Goal: Find specific page/section: Find specific page/section

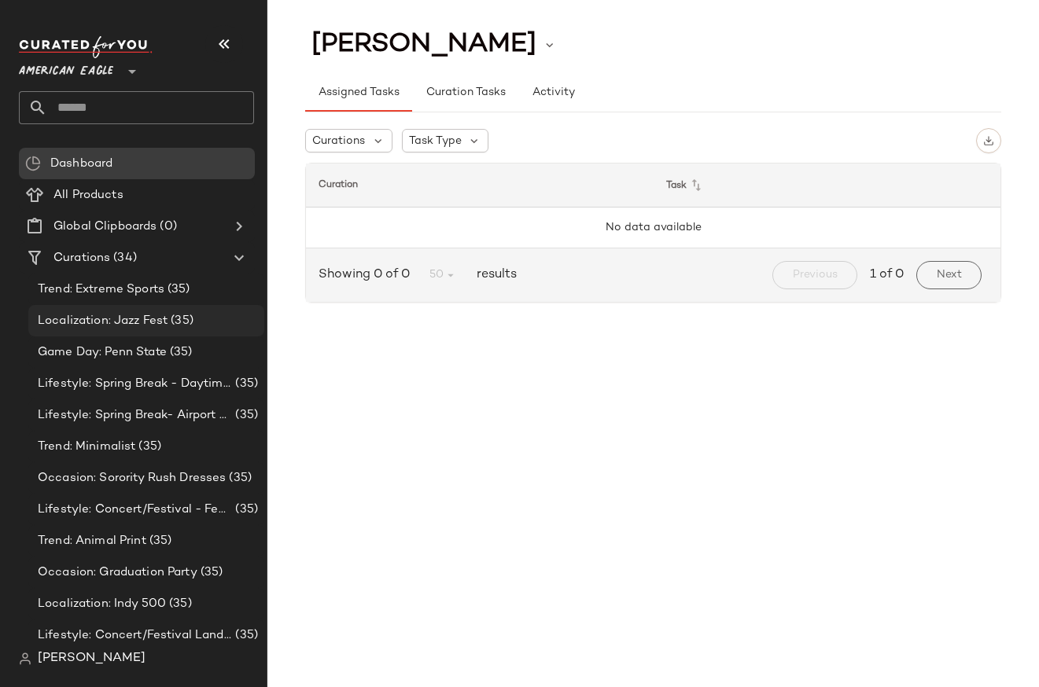
click at [149, 334] on div "Localization: Jazz Fest (35)" at bounding box center [146, 320] width 236 height 31
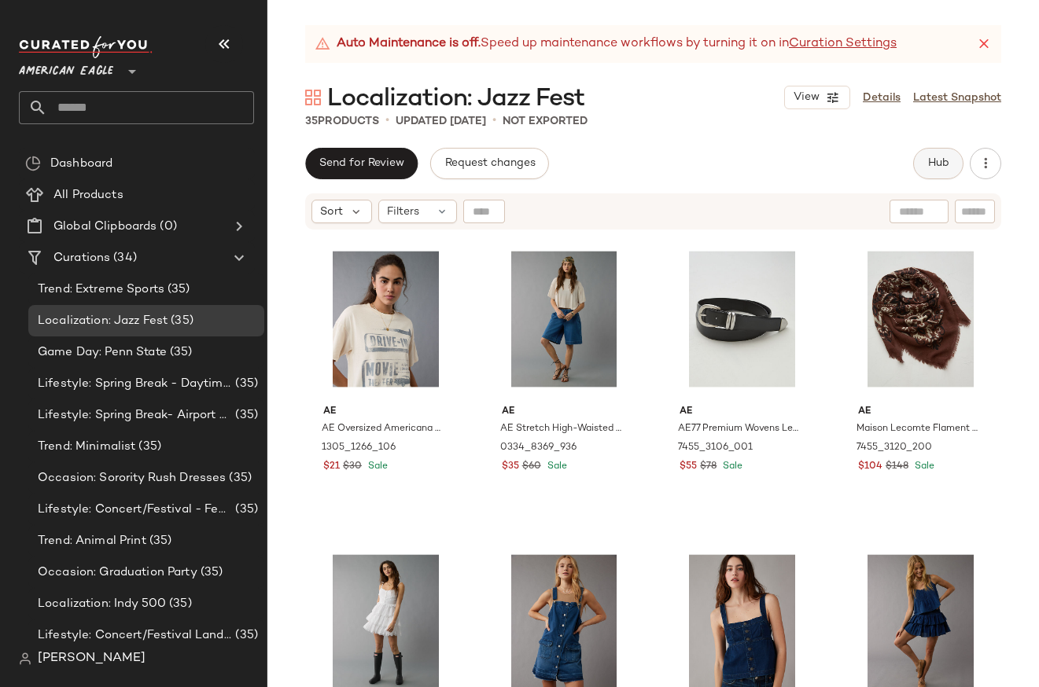
click at [934, 167] on span "Hub" at bounding box center [938, 163] width 22 height 13
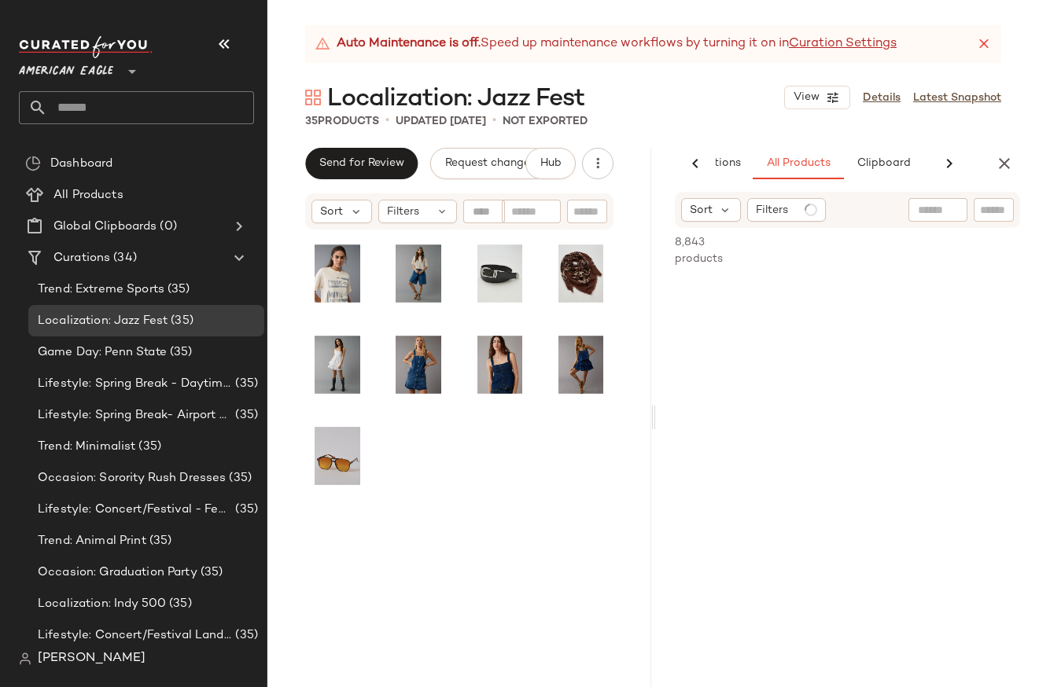
scroll to position [0, 101]
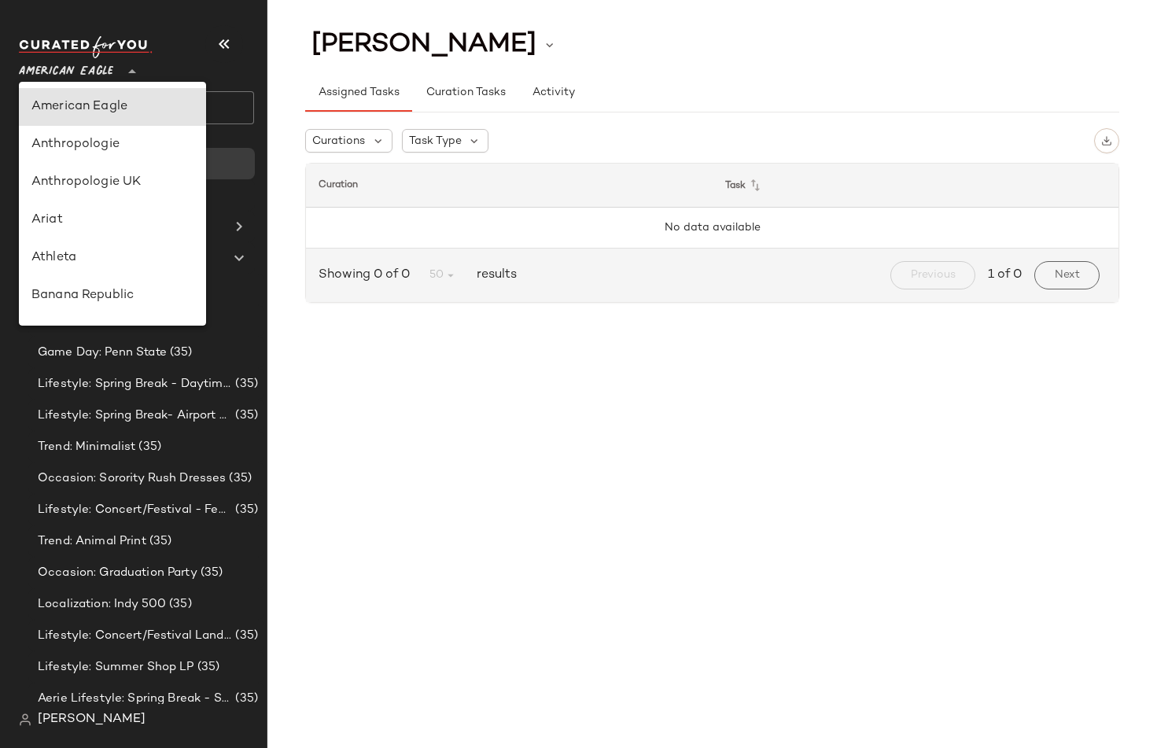
click at [100, 61] on span "American Eagle" at bounding box center [66, 67] width 94 height 28
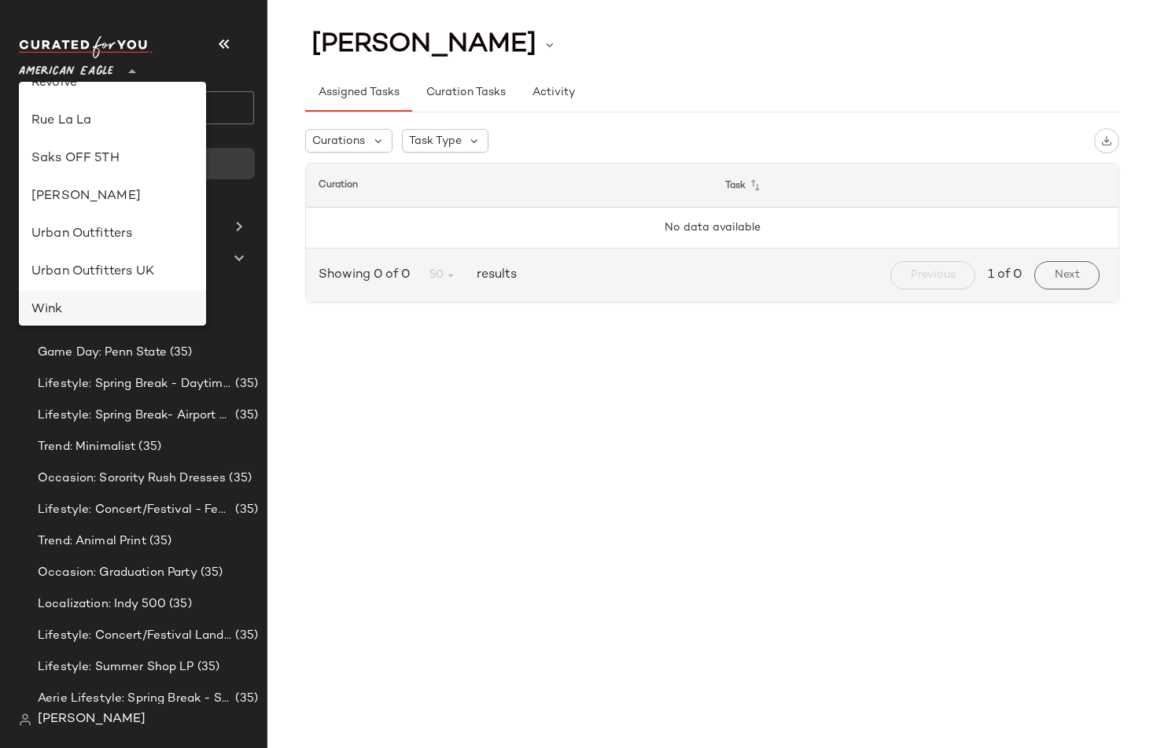
scroll to position [769, 0]
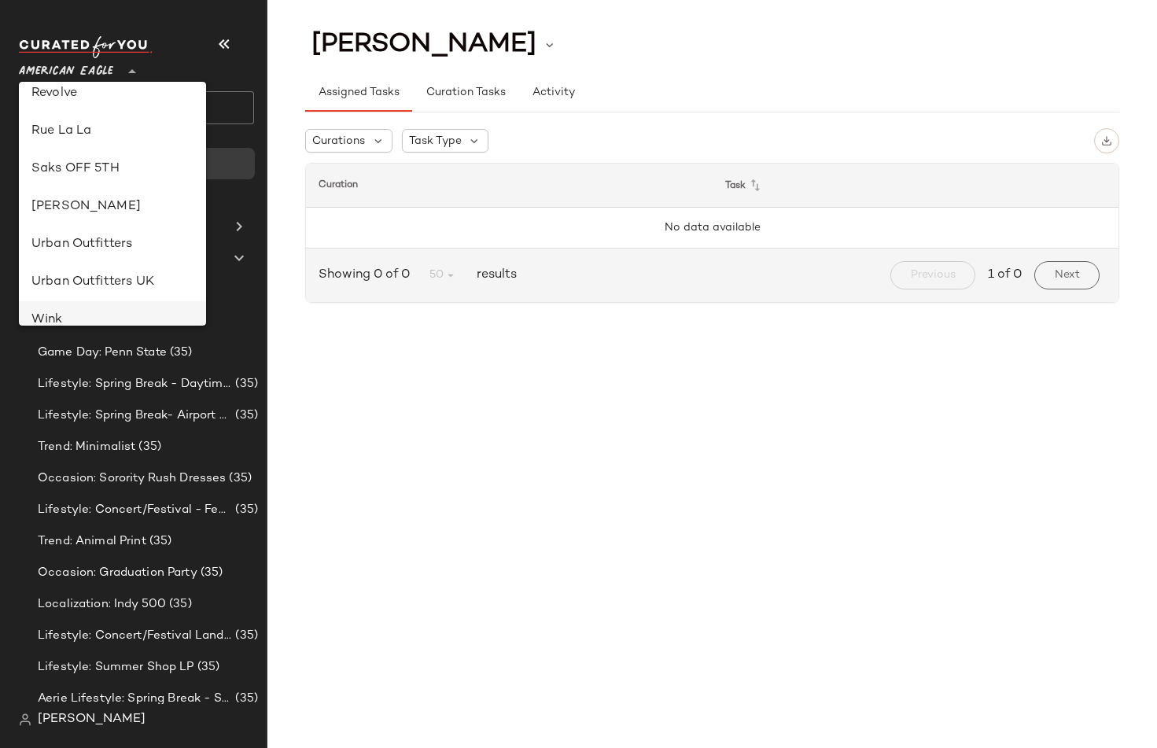
click at [76, 211] on div "[PERSON_NAME]" at bounding box center [112, 206] width 162 height 19
type input "**"
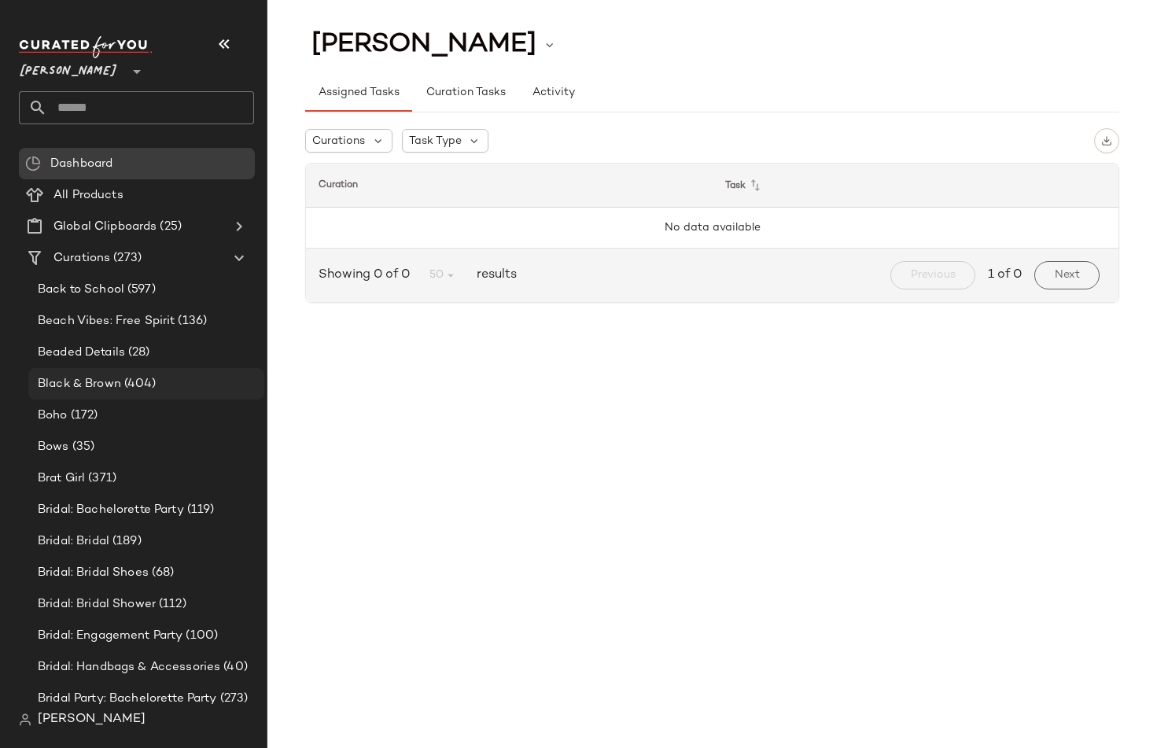
click at [96, 382] on span "Black & Brown" at bounding box center [79, 384] width 83 height 18
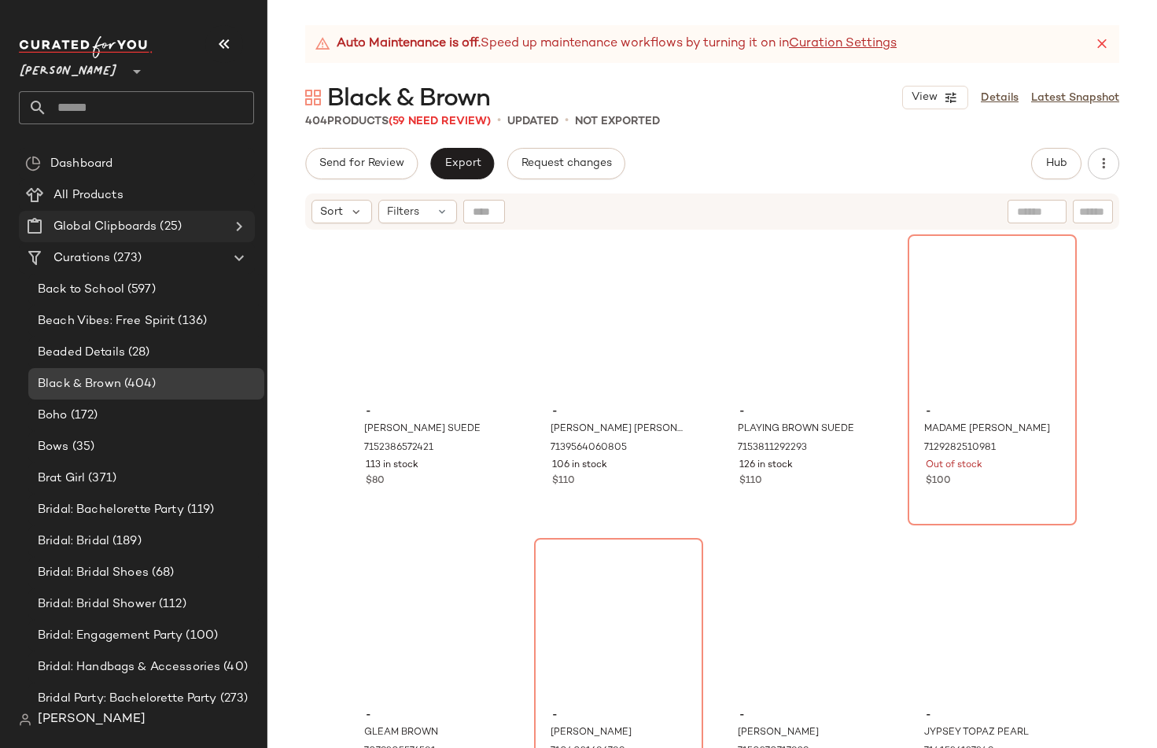
click at [239, 223] on icon at bounding box center [239, 226] width 19 height 19
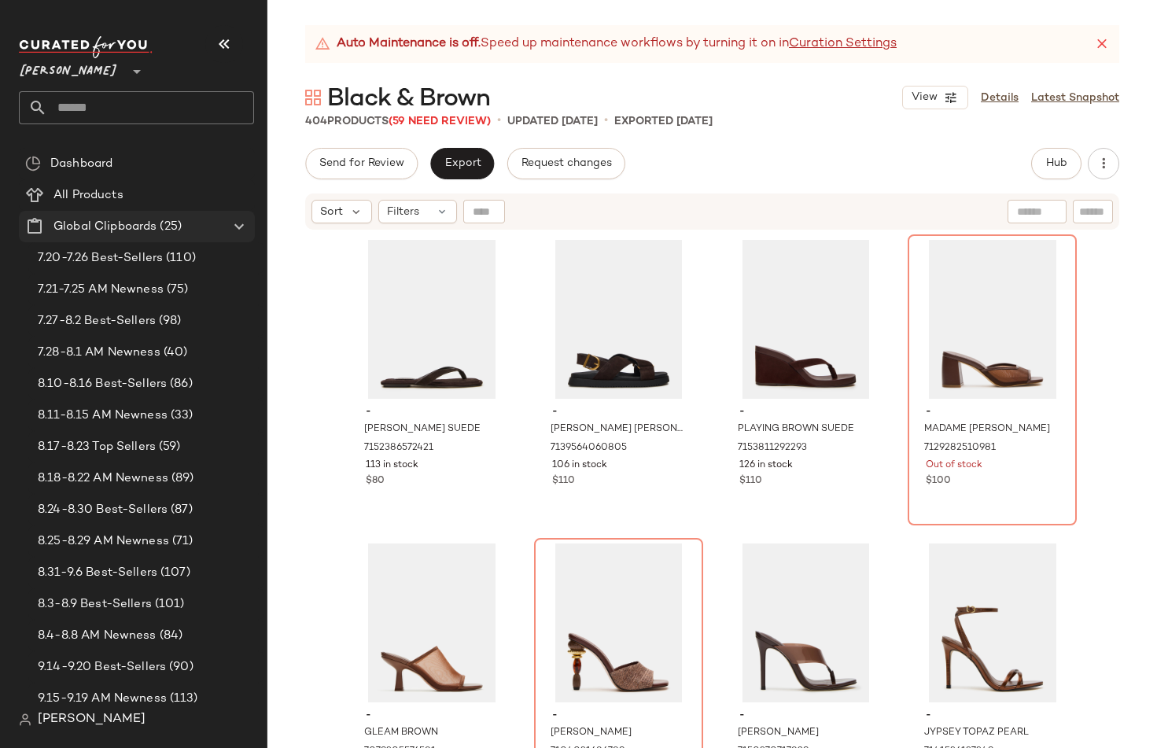
click at [230, 227] on icon at bounding box center [239, 226] width 19 height 19
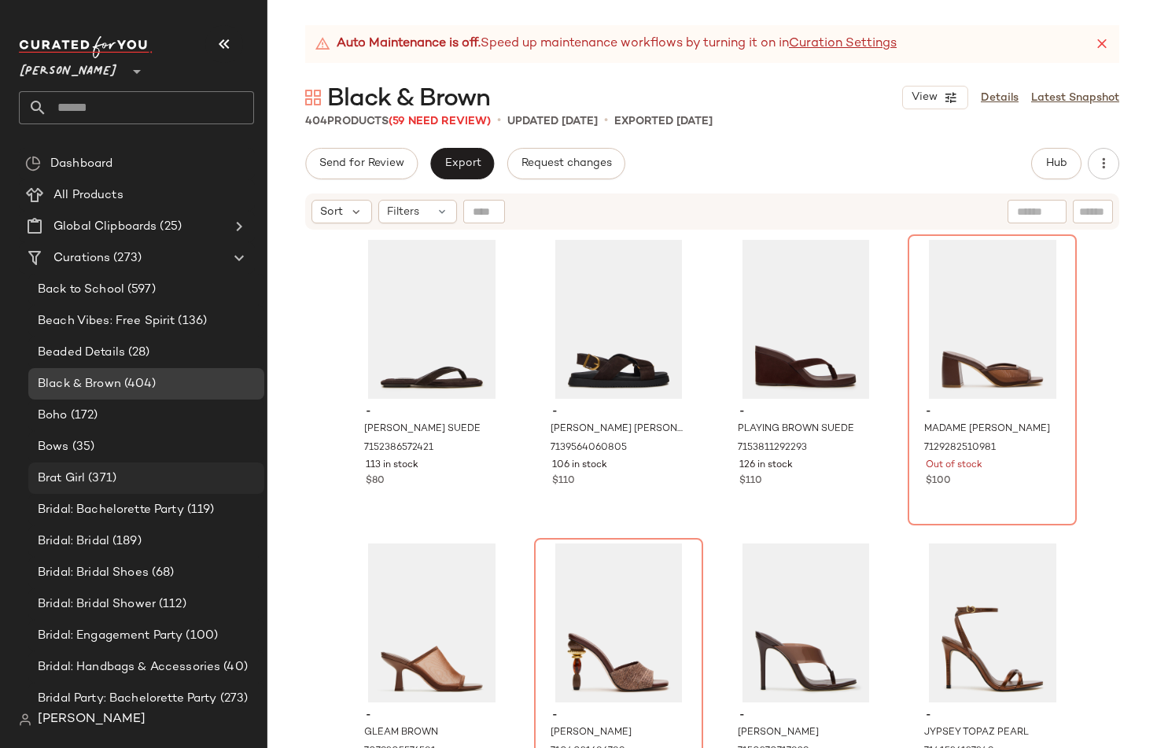
click at [136, 477] on div "Brat Girl (371)" at bounding box center [145, 479] width 225 height 18
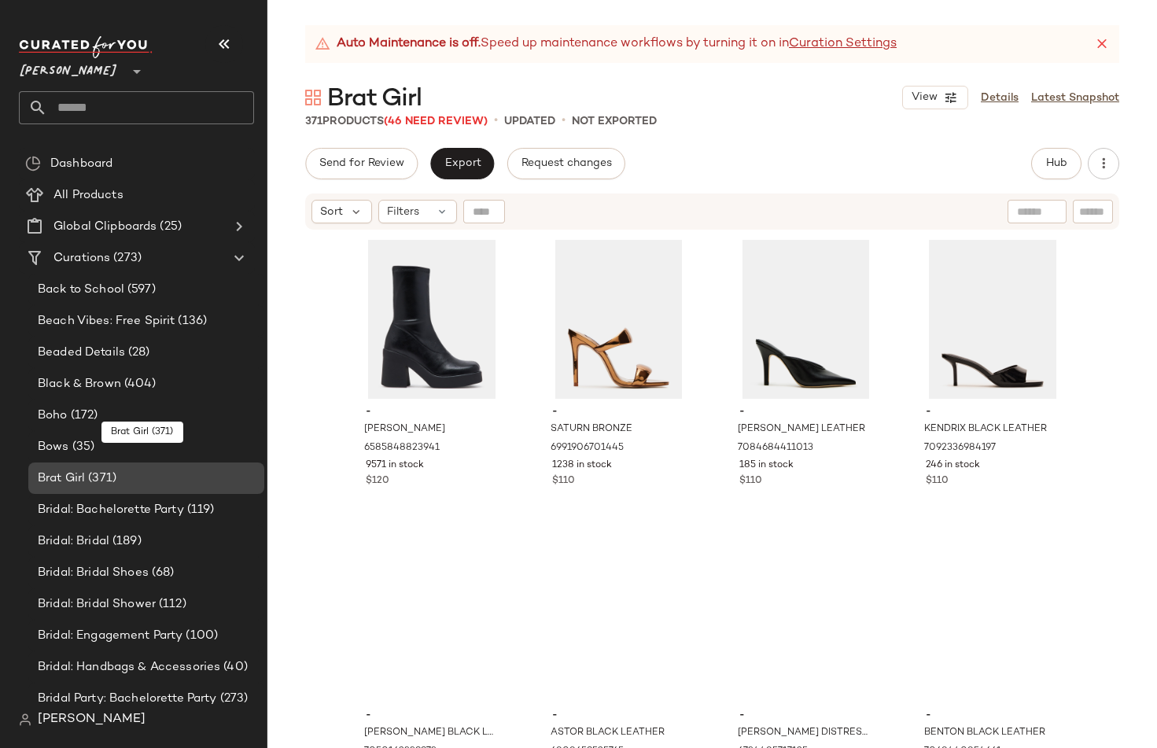
scroll to position [328, 0]
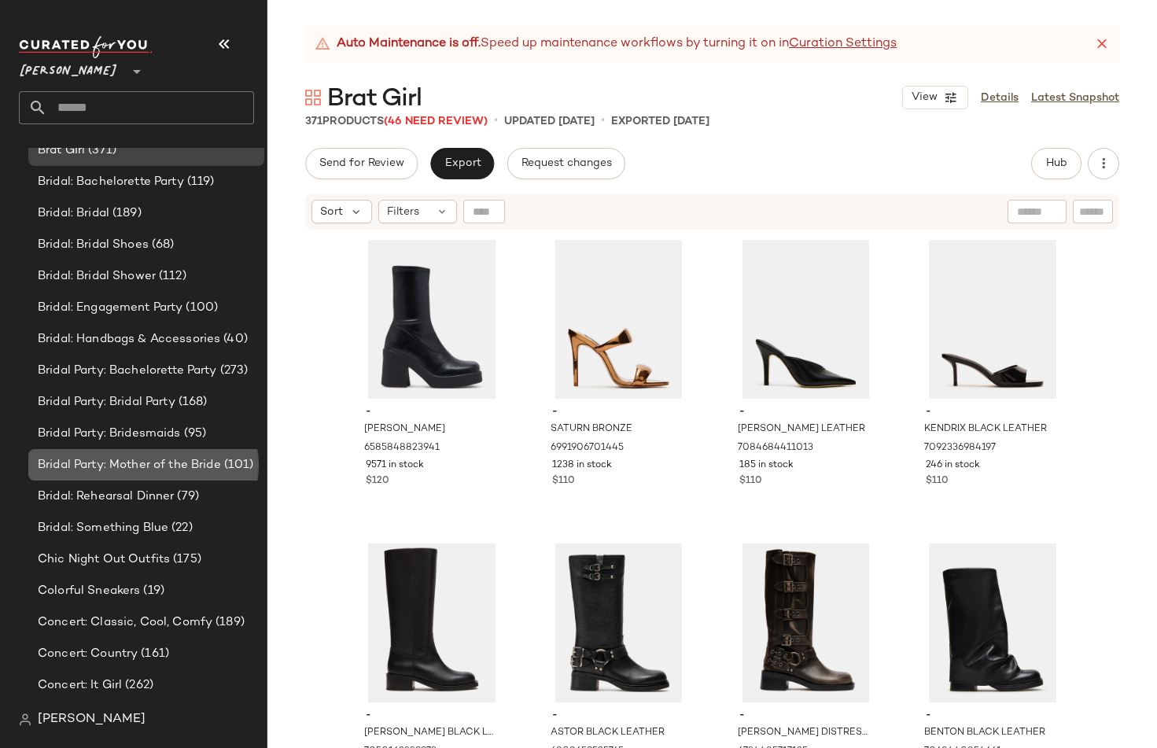
click at [136, 477] on div "Bridal Party: Mother of the Bride (101)" at bounding box center [146, 464] width 236 height 31
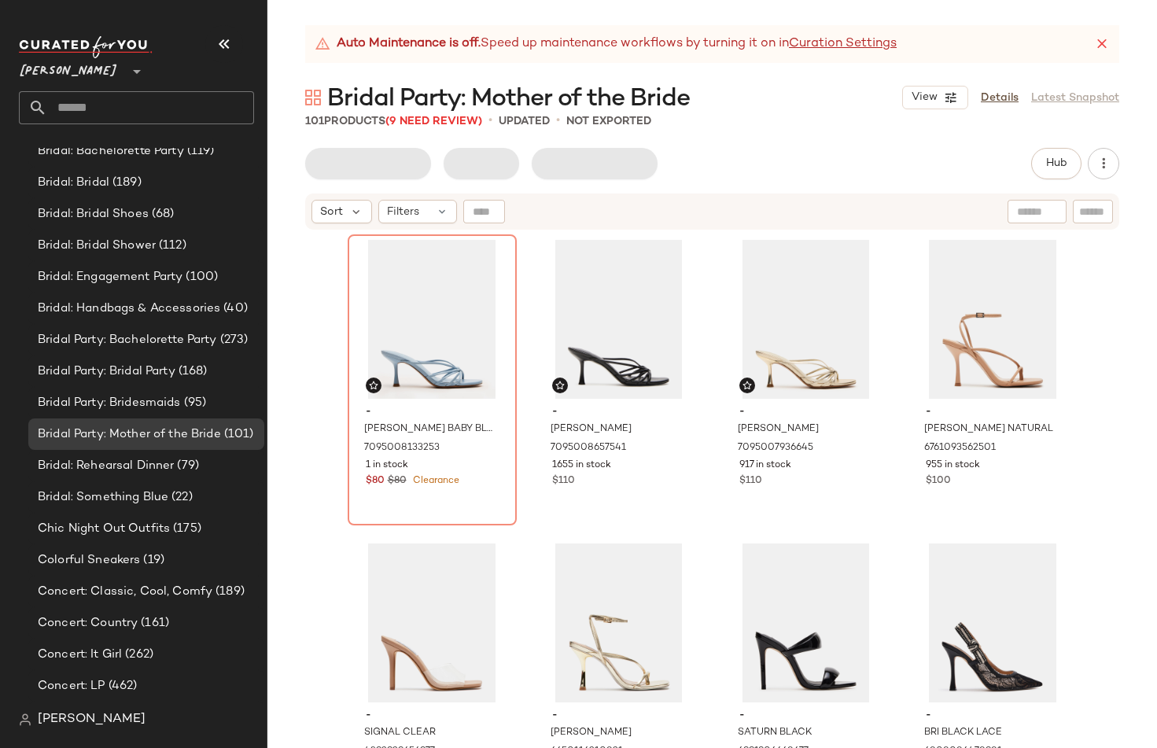
scroll to position [517, 0]
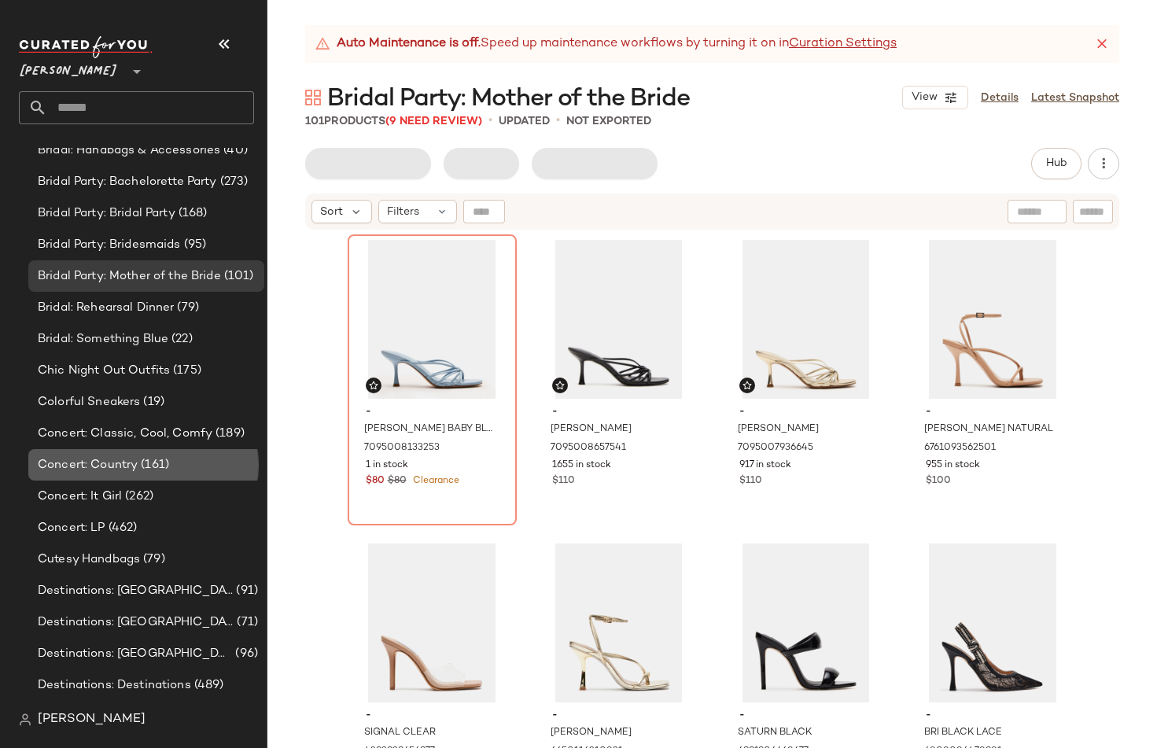
click at [136, 477] on div "Concert: Country (161)" at bounding box center [146, 464] width 236 height 31
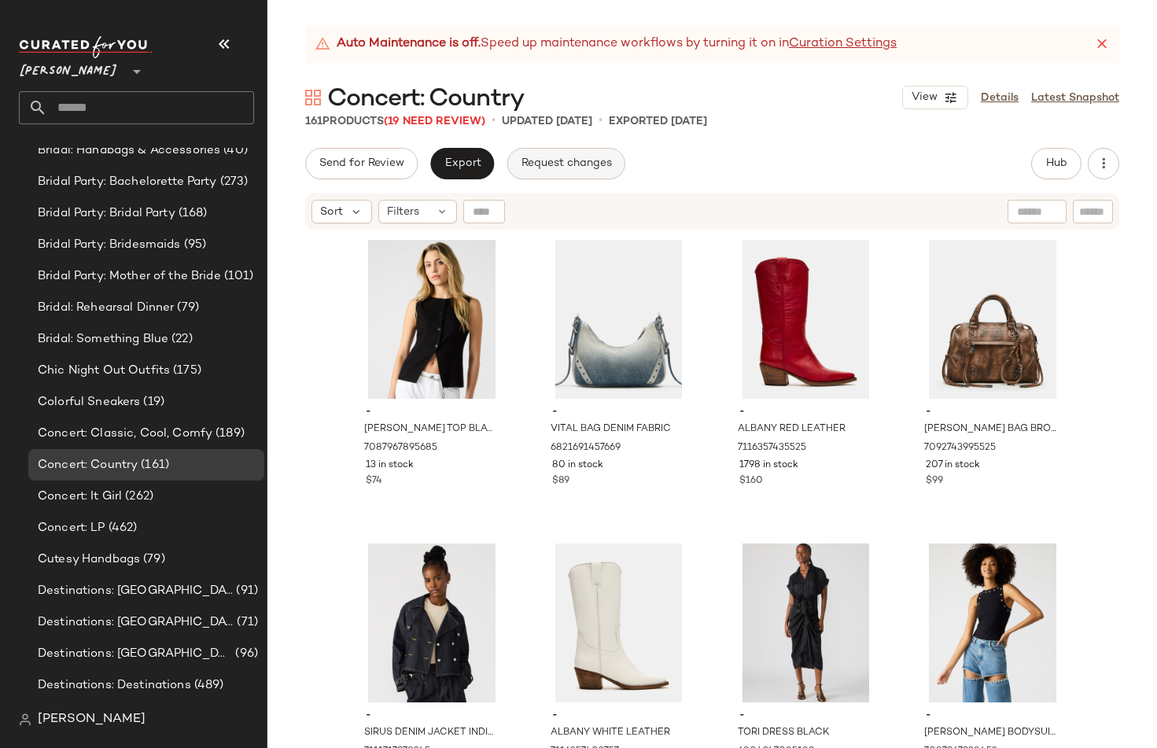
click at [560, 173] on button "Request changes" at bounding box center [566, 163] width 118 height 31
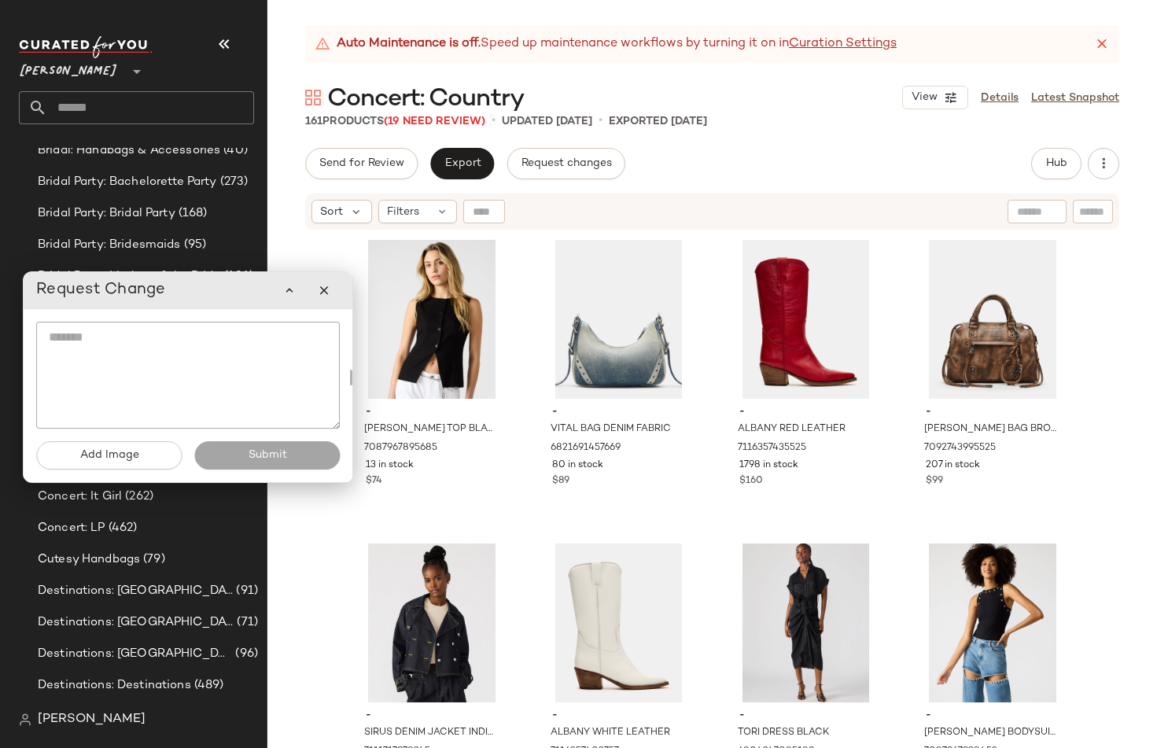
drag, startPoint x: 294, startPoint y: 98, endPoint x: 241, endPoint y: 293, distance: 201.3
click at [241, 292] on div "Request Change" at bounding box center [188, 290] width 304 height 31
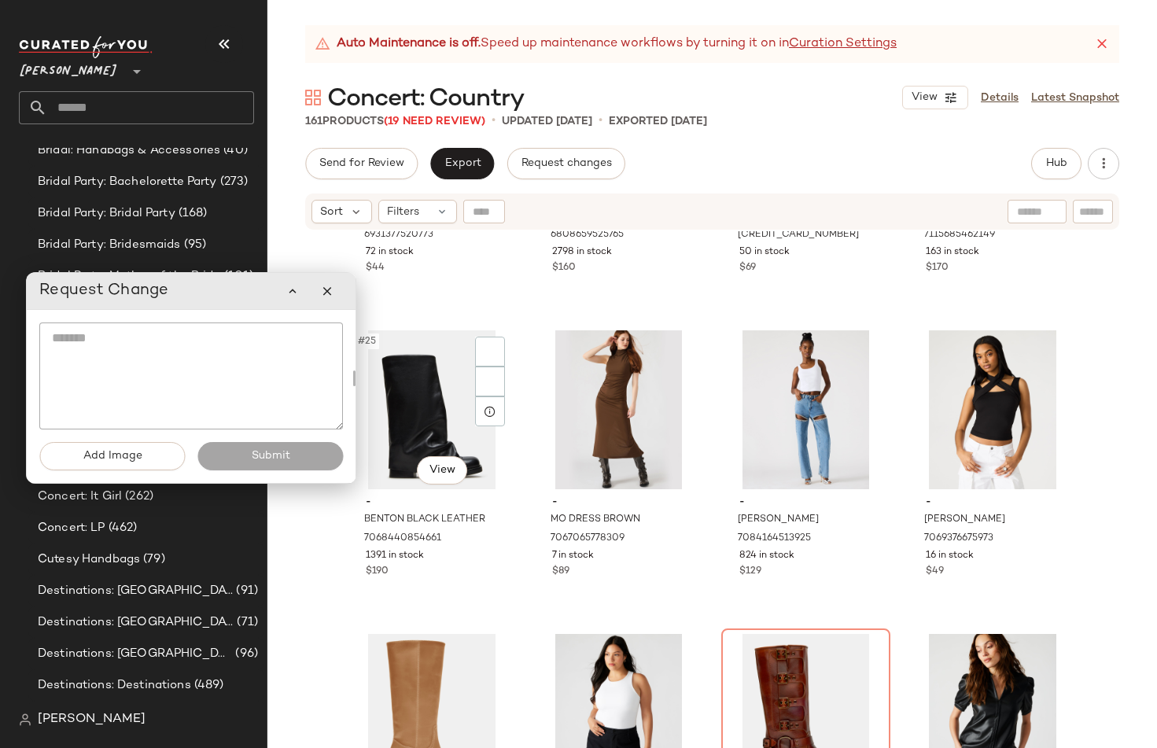
scroll to position [2421, 0]
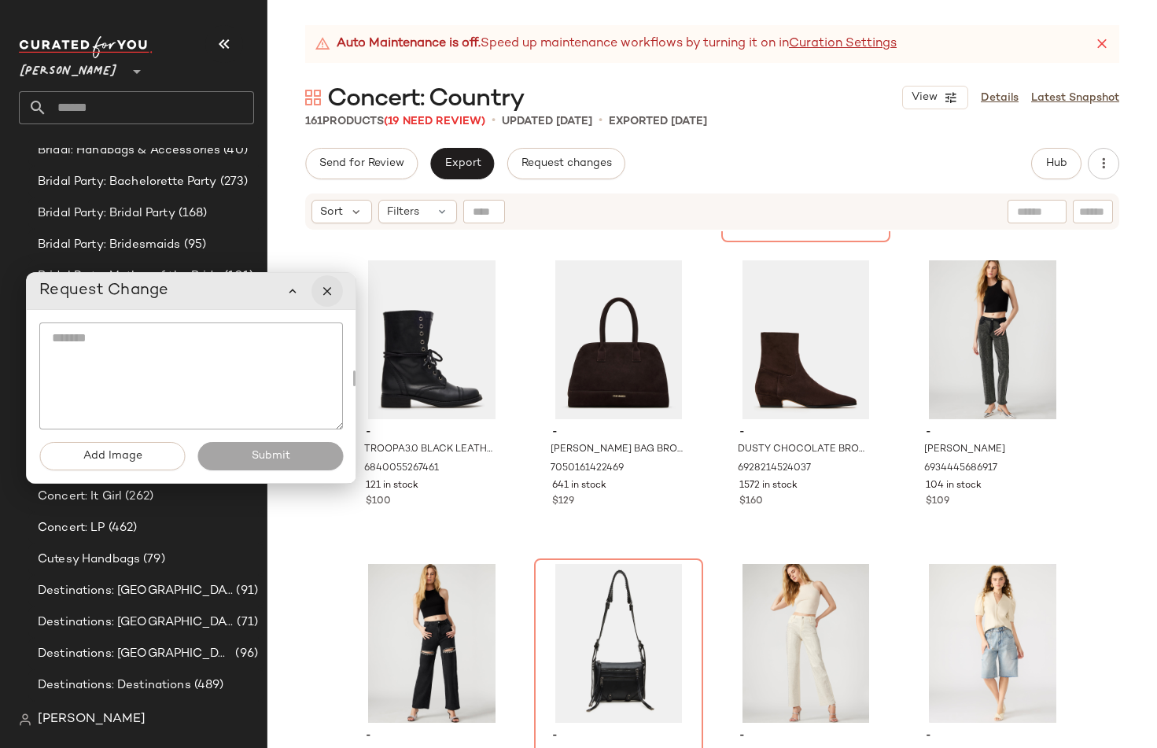
click at [326, 300] on button "button" at bounding box center [326, 290] width 31 height 31
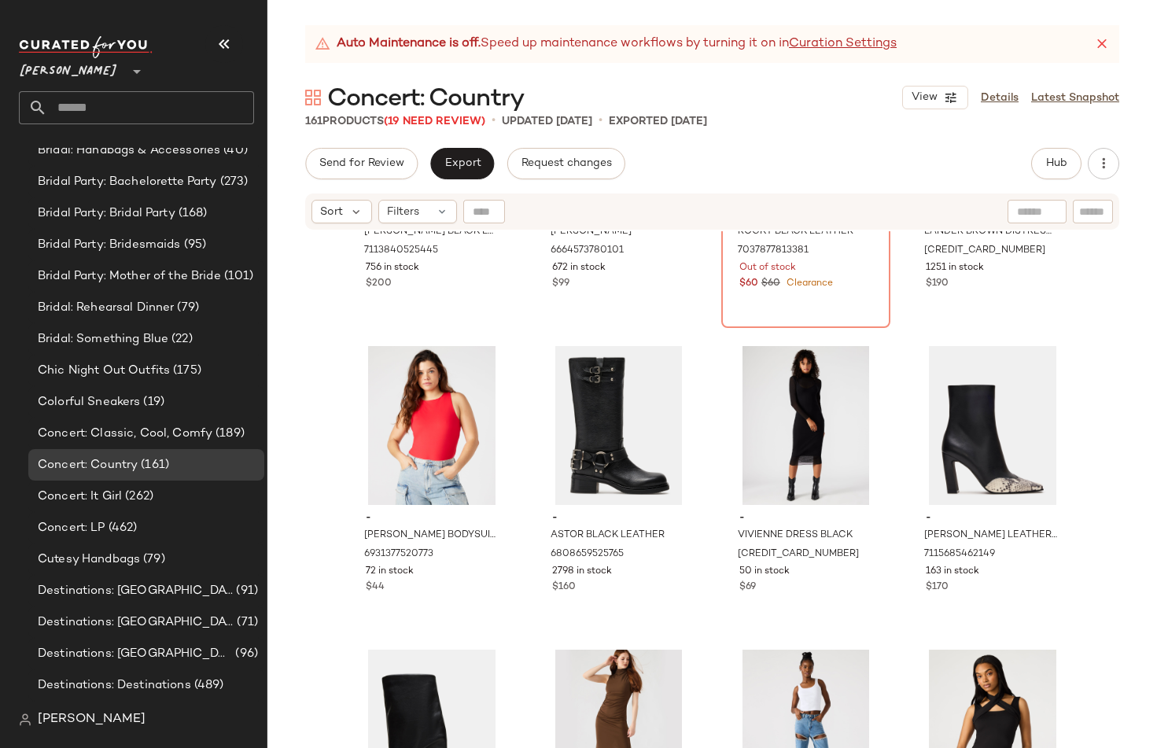
scroll to position [0, 0]
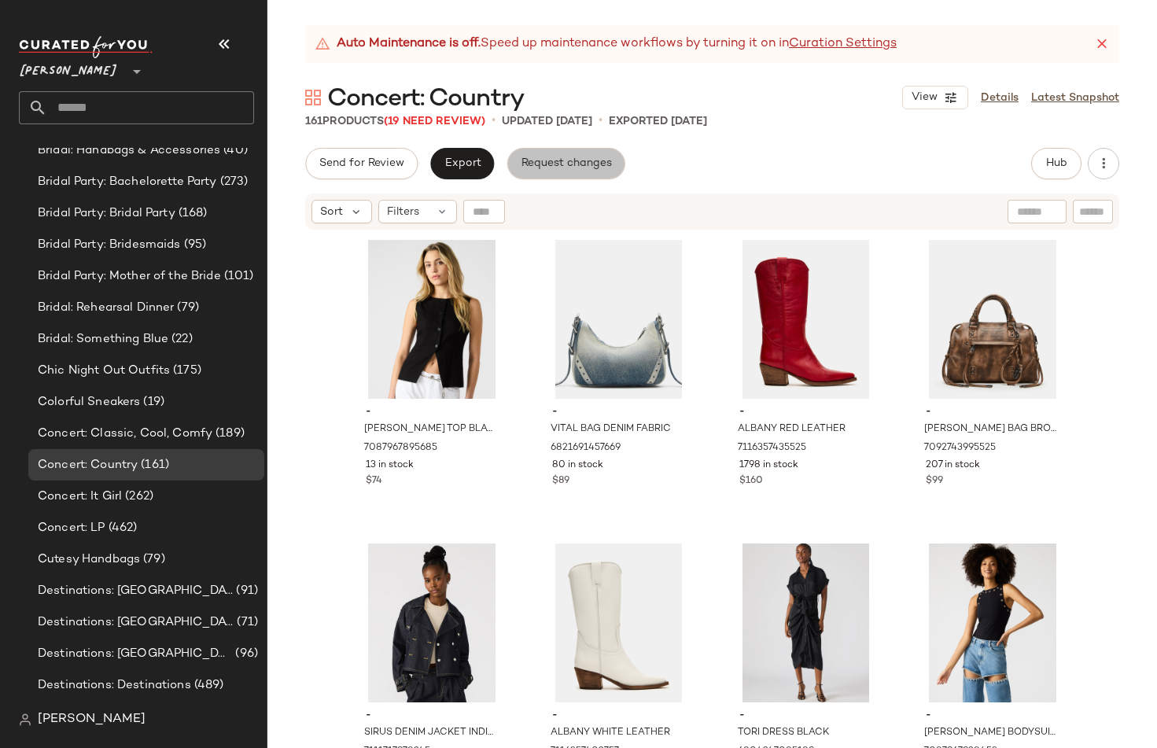
click at [566, 163] on span "Request changes" at bounding box center [566, 163] width 91 height 13
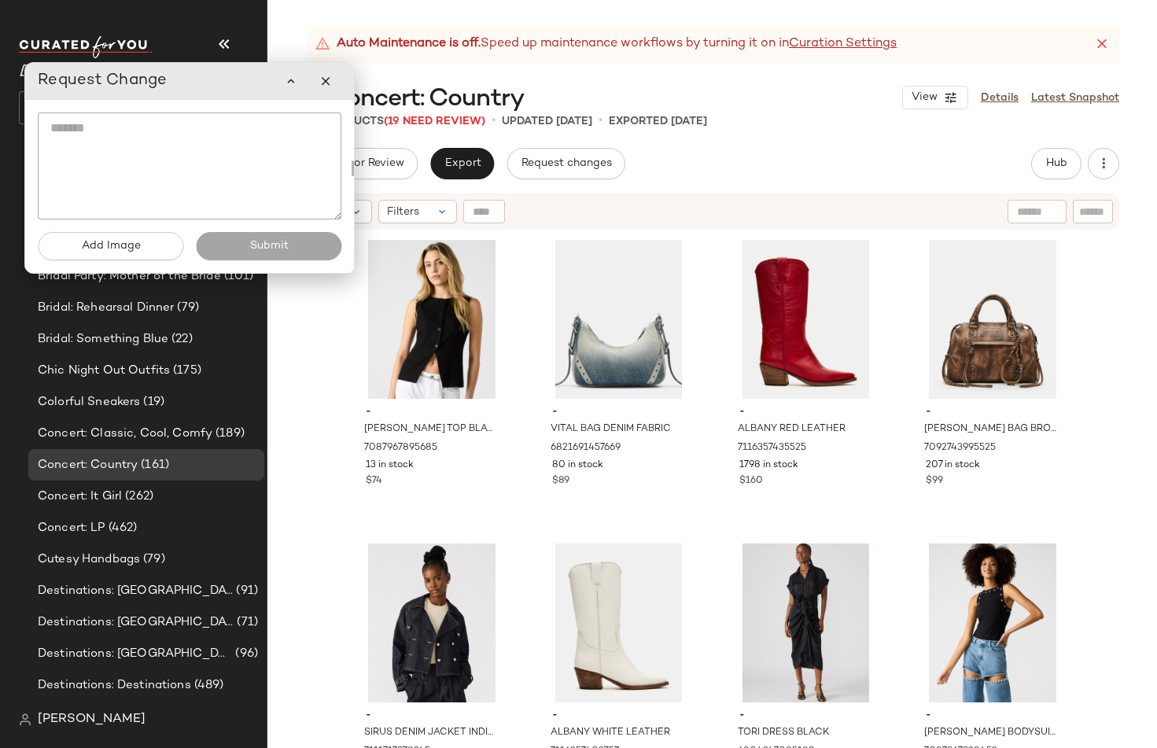
drag, startPoint x: 179, startPoint y: 295, endPoint x: 178, endPoint y: 85, distance: 210.0
click at [178, 85] on div "Request Change" at bounding box center [190, 80] width 304 height 31
click at [319, 85] on icon "button" at bounding box center [326, 81] width 14 height 14
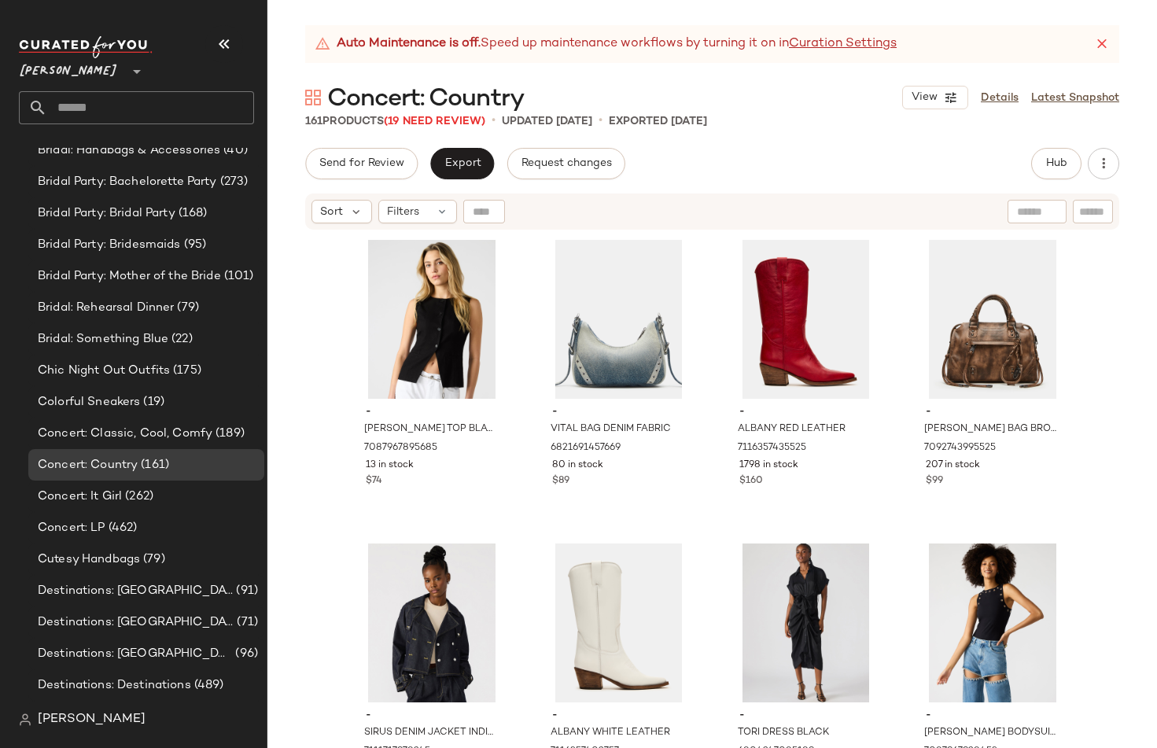
click at [369, 96] on span "Concert: Country" at bounding box center [425, 98] width 197 height 31
click at [336, 121] on div "161 Products (19 Need Review)" at bounding box center [395, 121] width 180 height 17
click at [340, 100] on span "Concert: Country" at bounding box center [425, 98] width 197 height 31
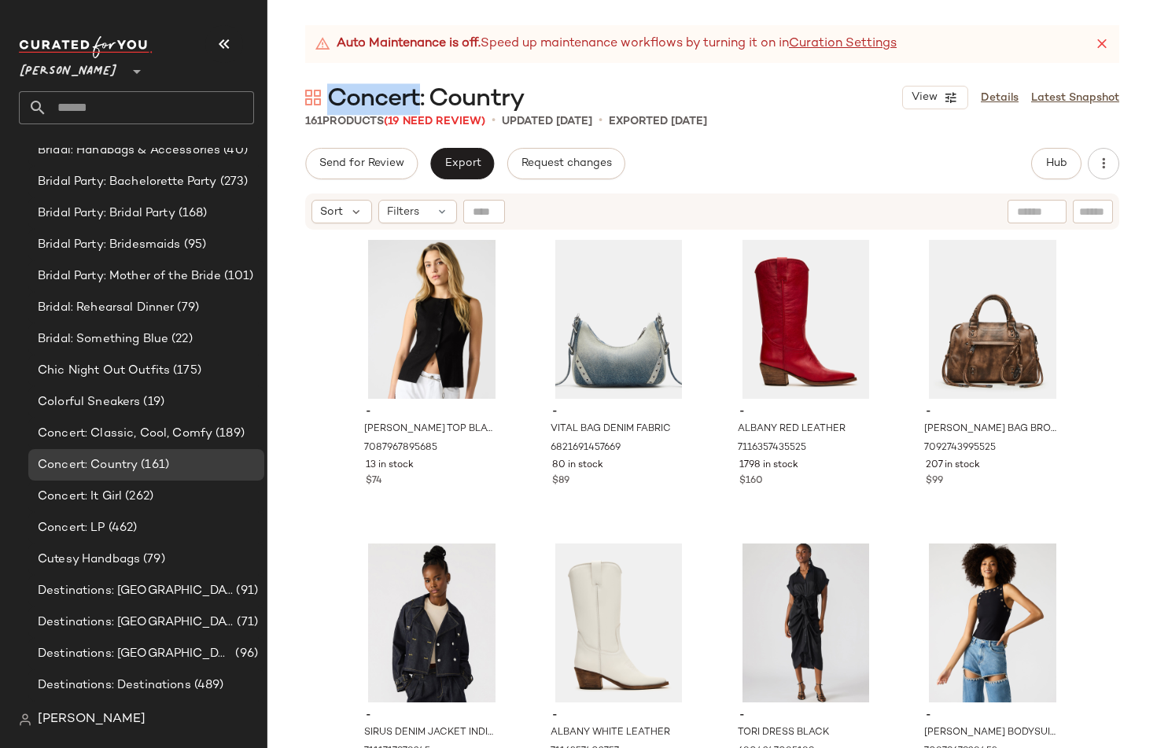
click at [340, 100] on span "Concert: Country" at bounding box center [425, 98] width 197 height 31
click at [311, 118] on span "161" at bounding box center [313, 122] width 17 height 12
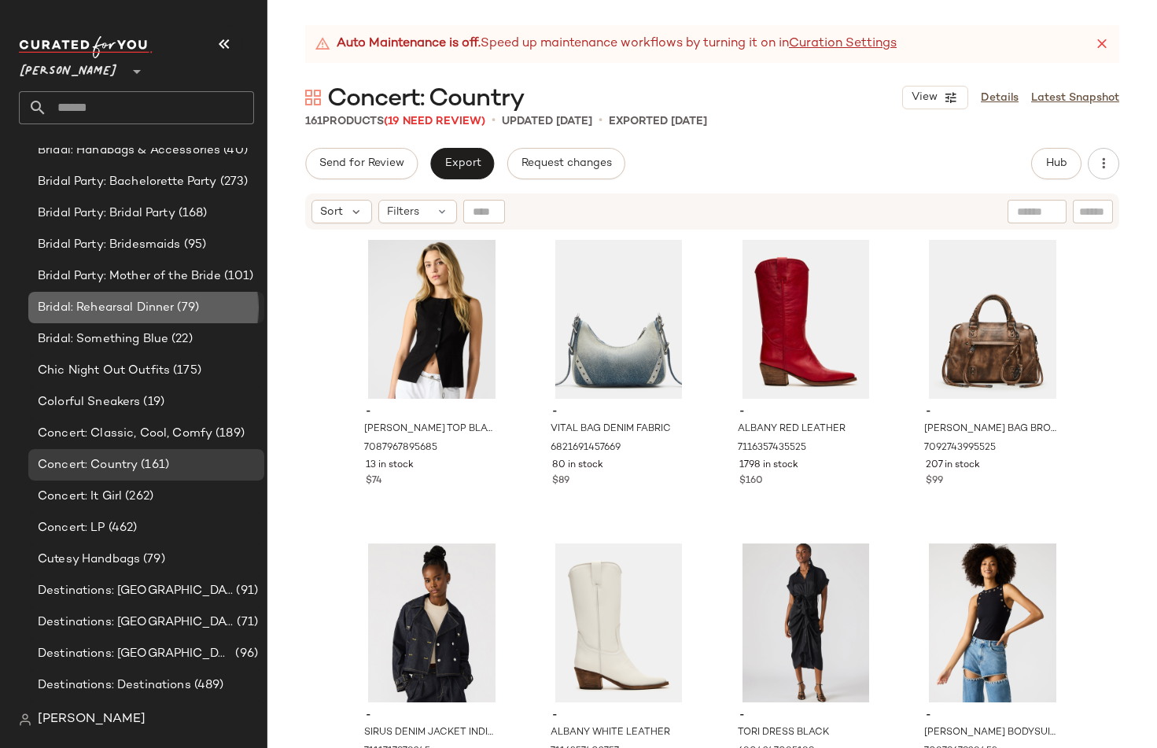
click at [216, 306] on div "Bridal: Rehearsal Dinner (79)" at bounding box center [145, 308] width 225 height 18
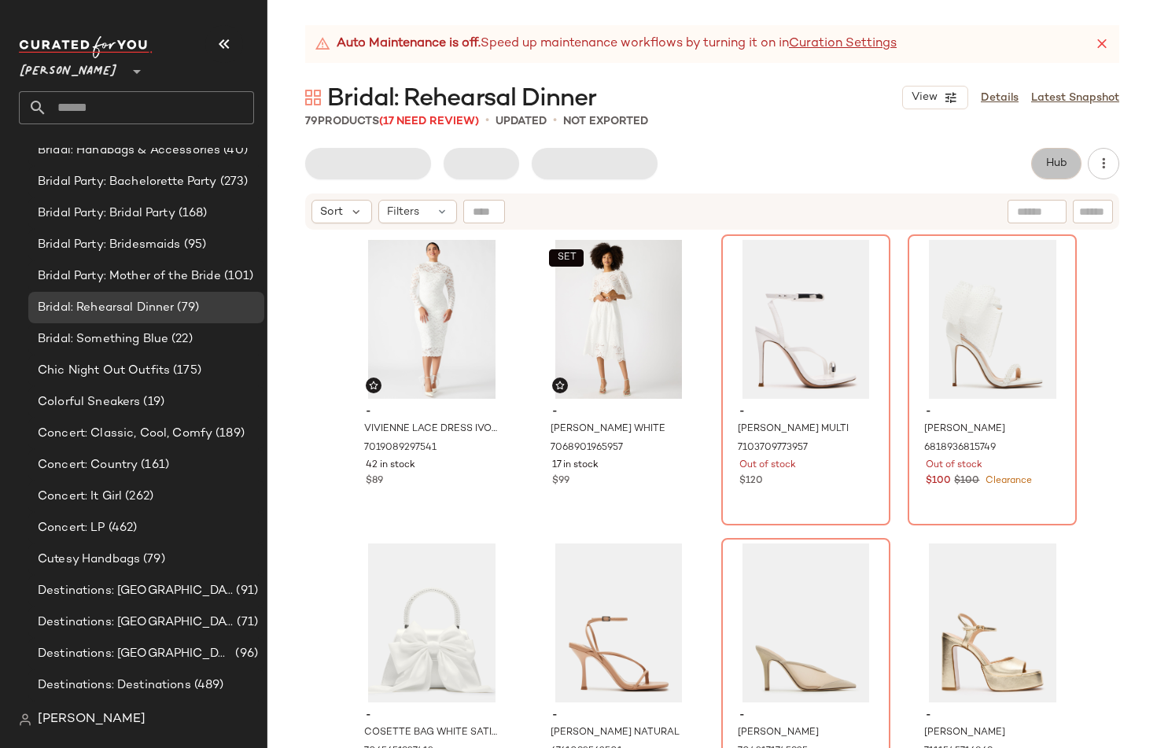
click at [1041, 171] on button "Hub" at bounding box center [1056, 163] width 50 height 31
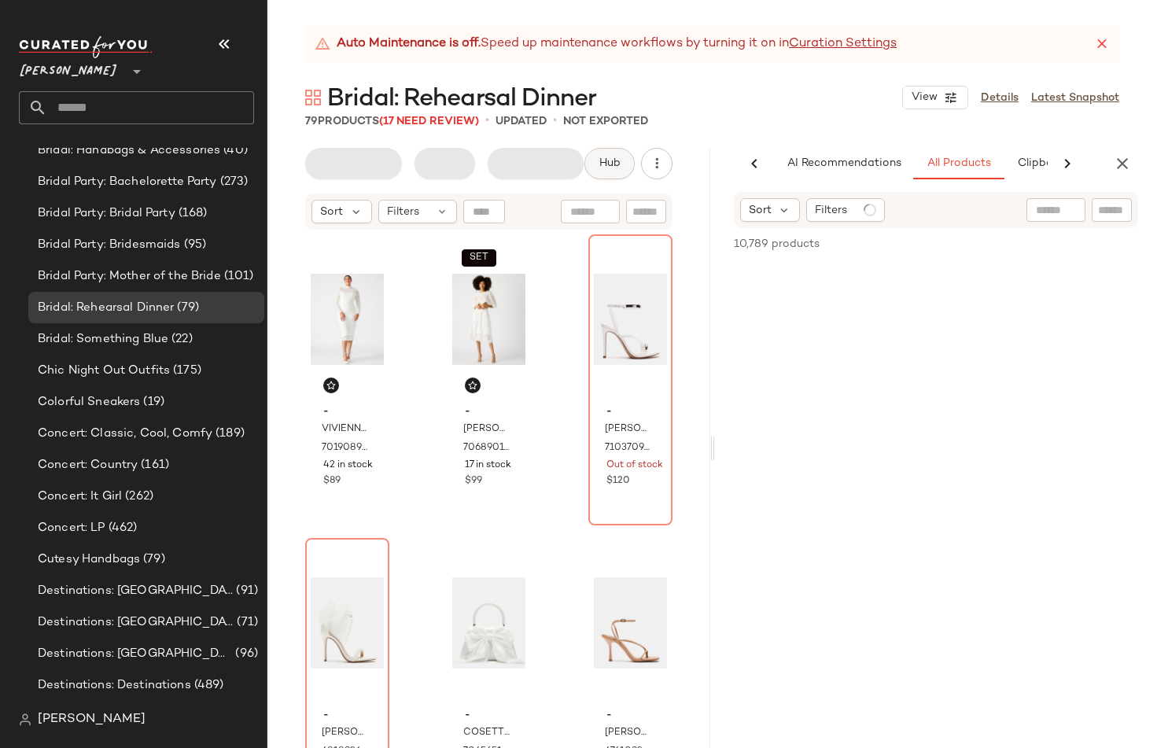
scroll to position [0, 99]
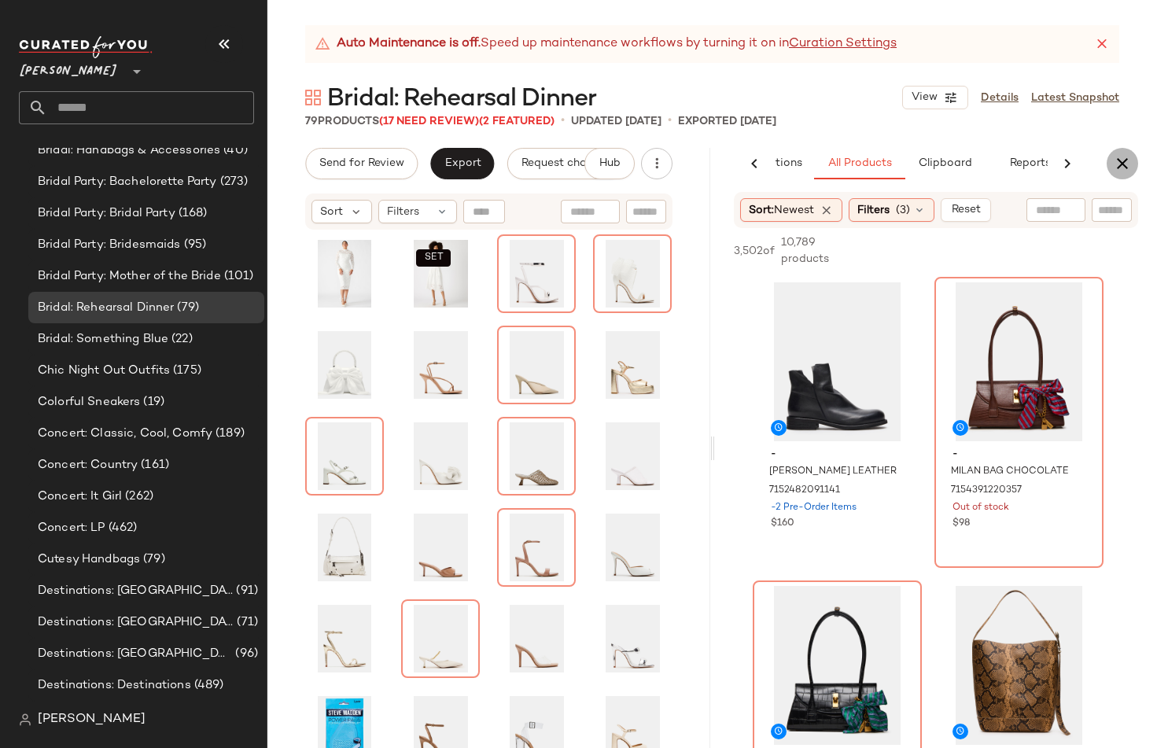
click at [1119, 164] on icon "button" at bounding box center [1122, 163] width 19 height 19
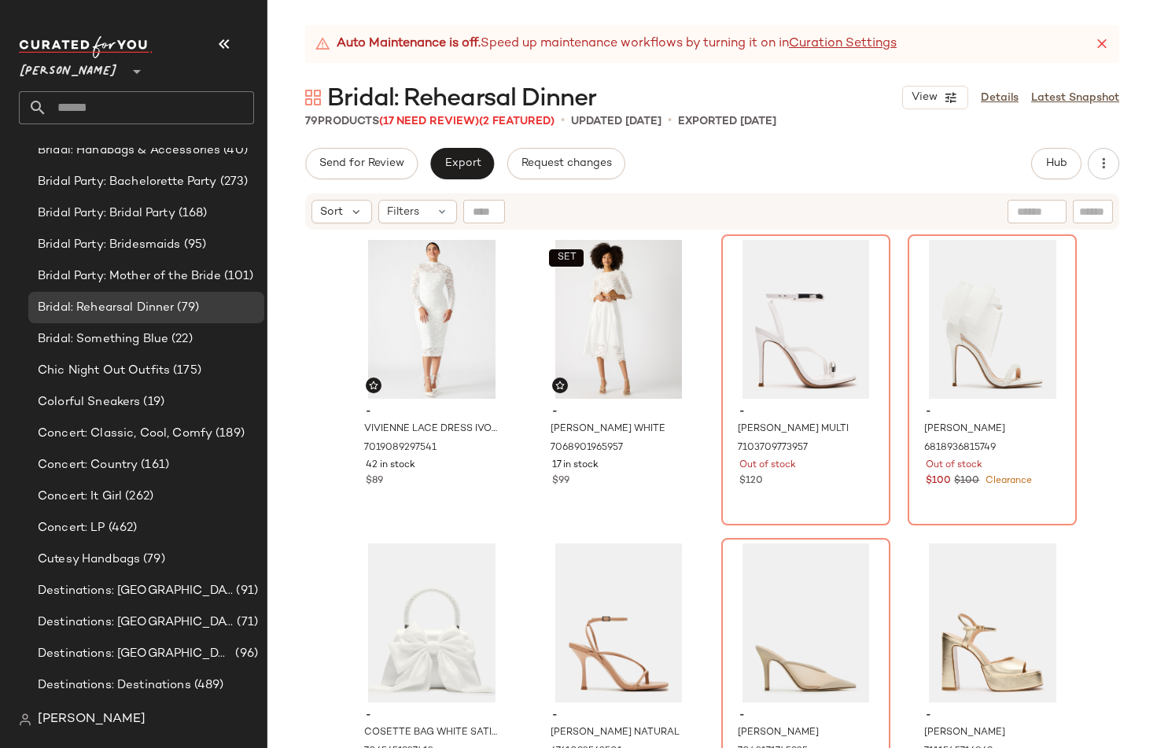
click at [667, 93] on div "Bridal: Rehearsal Dinner View Details Latest Snapshot" at bounding box center [712, 97] width 890 height 31
click at [451, 90] on span "Bridal: Rehearsal Dinner" at bounding box center [461, 98] width 269 height 31
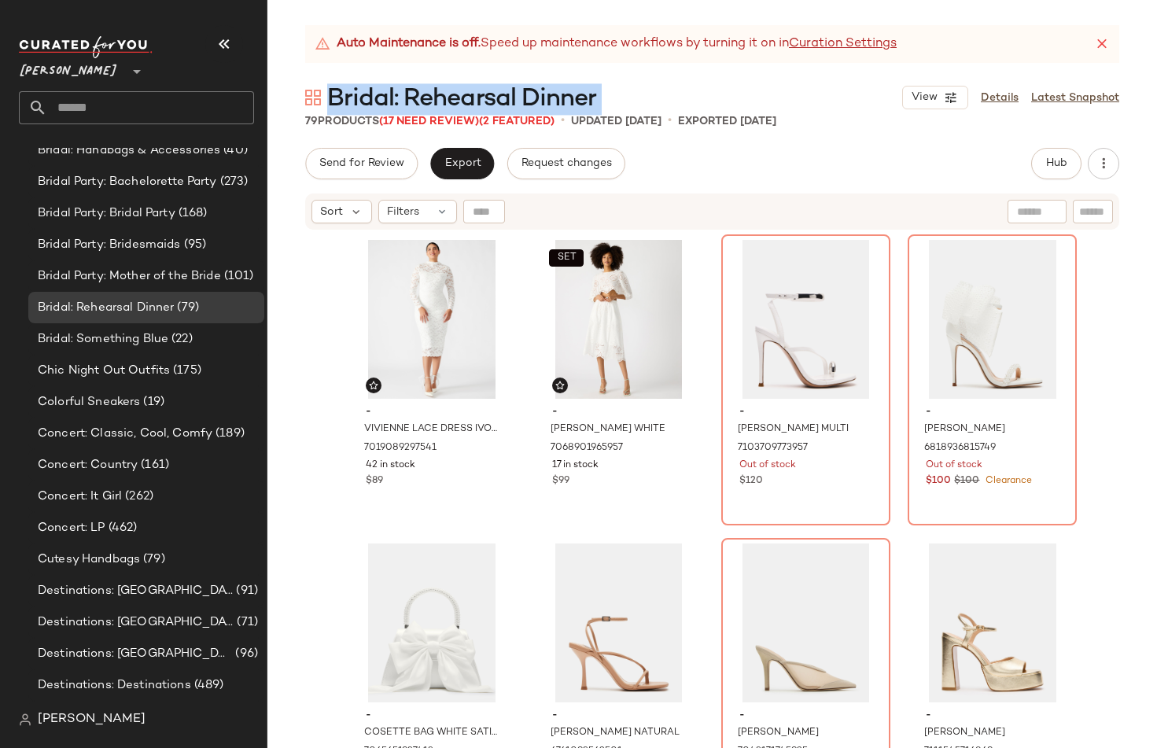
click at [451, 90] on span "Bridal: Rehearsal Dinner" at bounding box center [461, 98] width 269 height 31
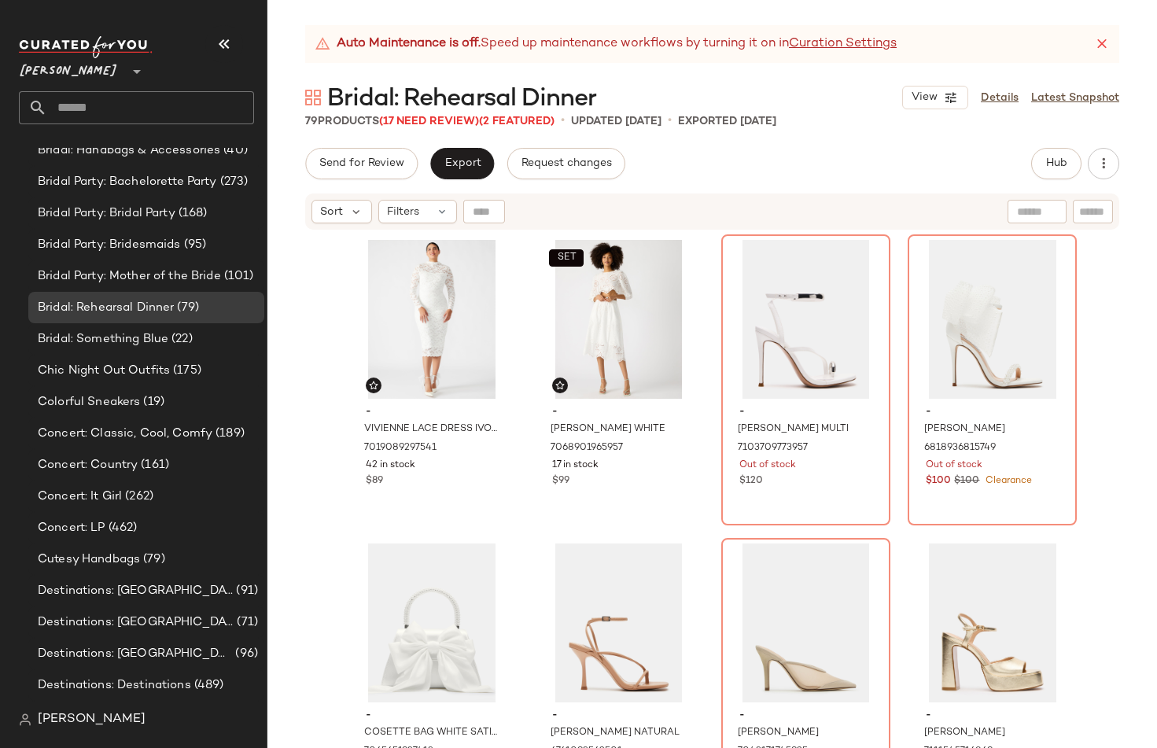
click at [299, 106] on div "Bridal: Rehearsal Dinner View Details Latest Snapshot" at bounding box center [712, 97] width 890 height 31
click at [376, 91] on span "Bridal: Rehearsal Dinner" at bounding box center [461, 98] width 269 height 31
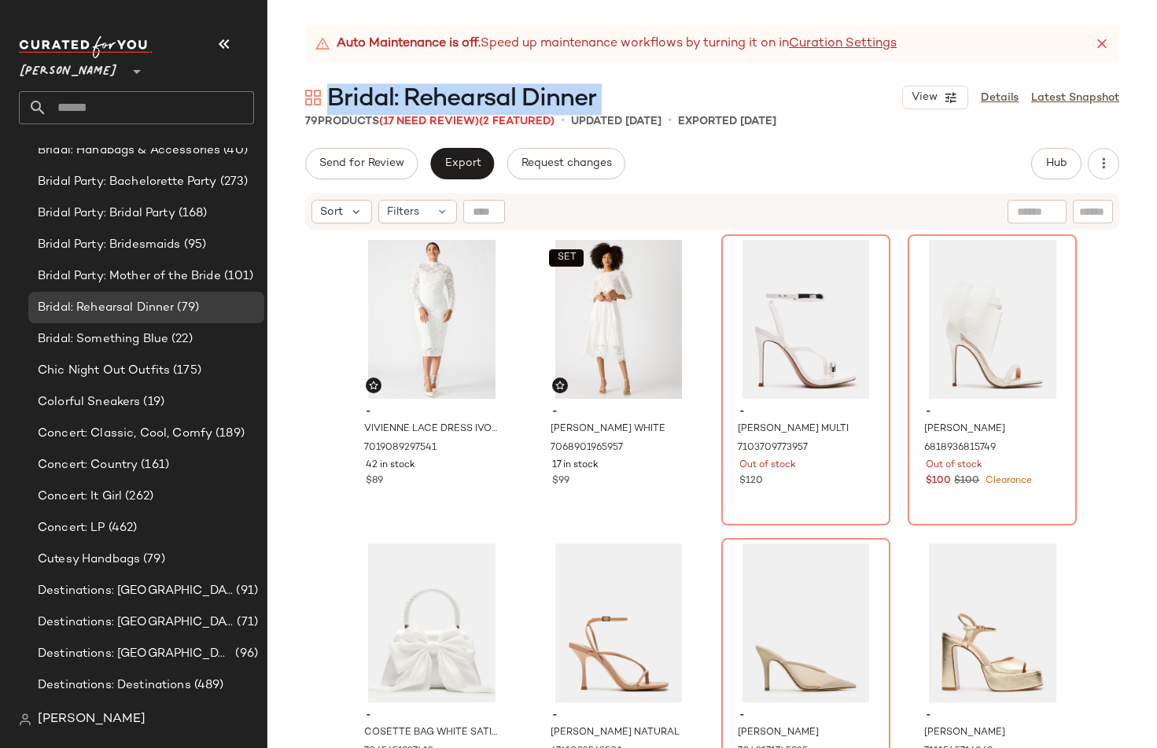
click at [376, 91] on span "Bridal: Rehearsal Dinner" at bounding box center [461, 98] width 269 height 31
